Goal: Entertainment & Leisure: Consume media (video, audio)

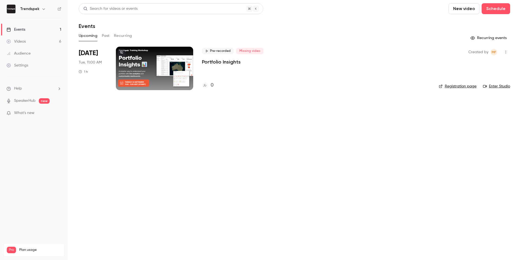
click at [26, 40] on link "Videos 6" at bounding box center [34, 42] width 68 height 12
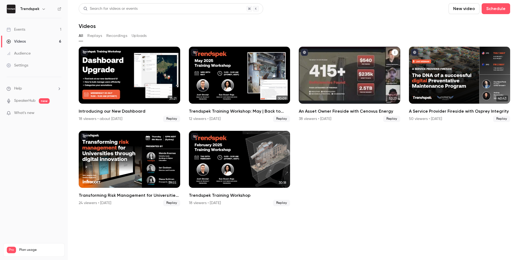
click at [351, 85] on div "An Asset Owner Fireside with Cenovus Energy" at bounding box center [349, 75] width 101 height 57
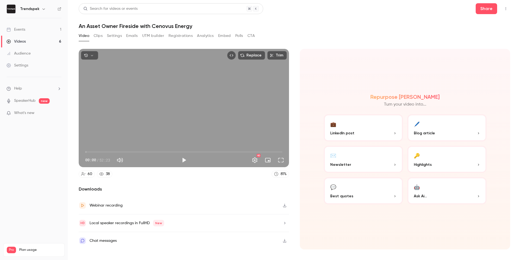
click at [369, 129] on button "💼 LinkedIn post" at bounding box center [363, 127] width 79 height 27
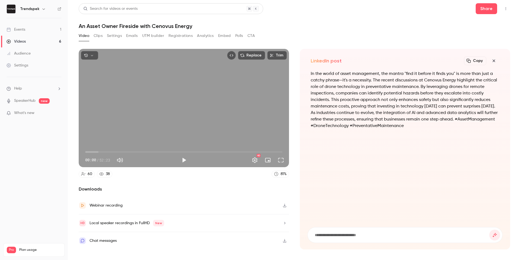
click at [97, 34] on button "Clips" at bounding box center [98, 35] width 9 height 9
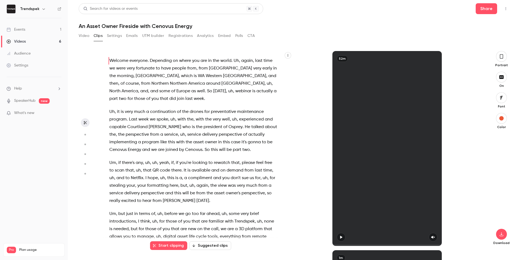
click at [78, 34] on main "Search for videos or events Share An Asset Owner Fireside with Cenovus Energy V…" at bounding box center [294, 130] width 453 height 260
click at [82, 36] on button "Video" at bounding box center [84, 35] width 11 height 9
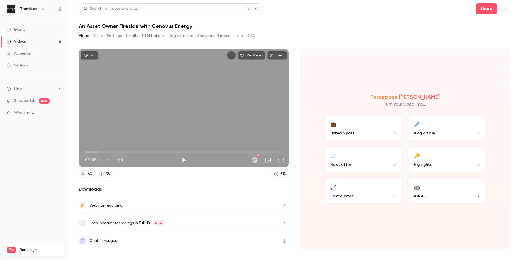
click at [96, 35] on button "Clips" at bounding box center [98, 35] width 9 height 9
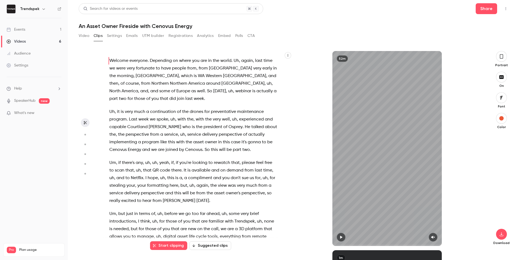
click at [504, 58] on button "button" at bounding box center [501, 56] width 11 height 11
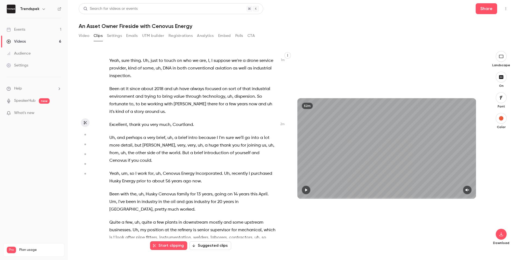
scroll to position [227, 0]
click at [215, 246] on button "Suggested clips" at bounding box center [210, 245] width 42 height 9
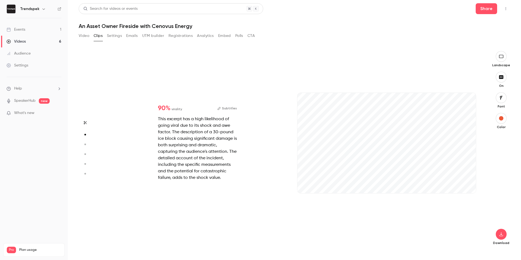
scroll to position [199, 0]
type input "*"
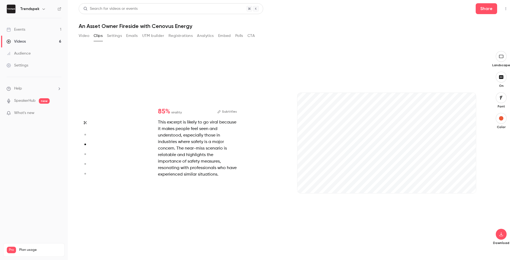
scroll to position [398, 0]
type input "****"
